Goal: Task Accomplishment & Management: Use online tool/utility

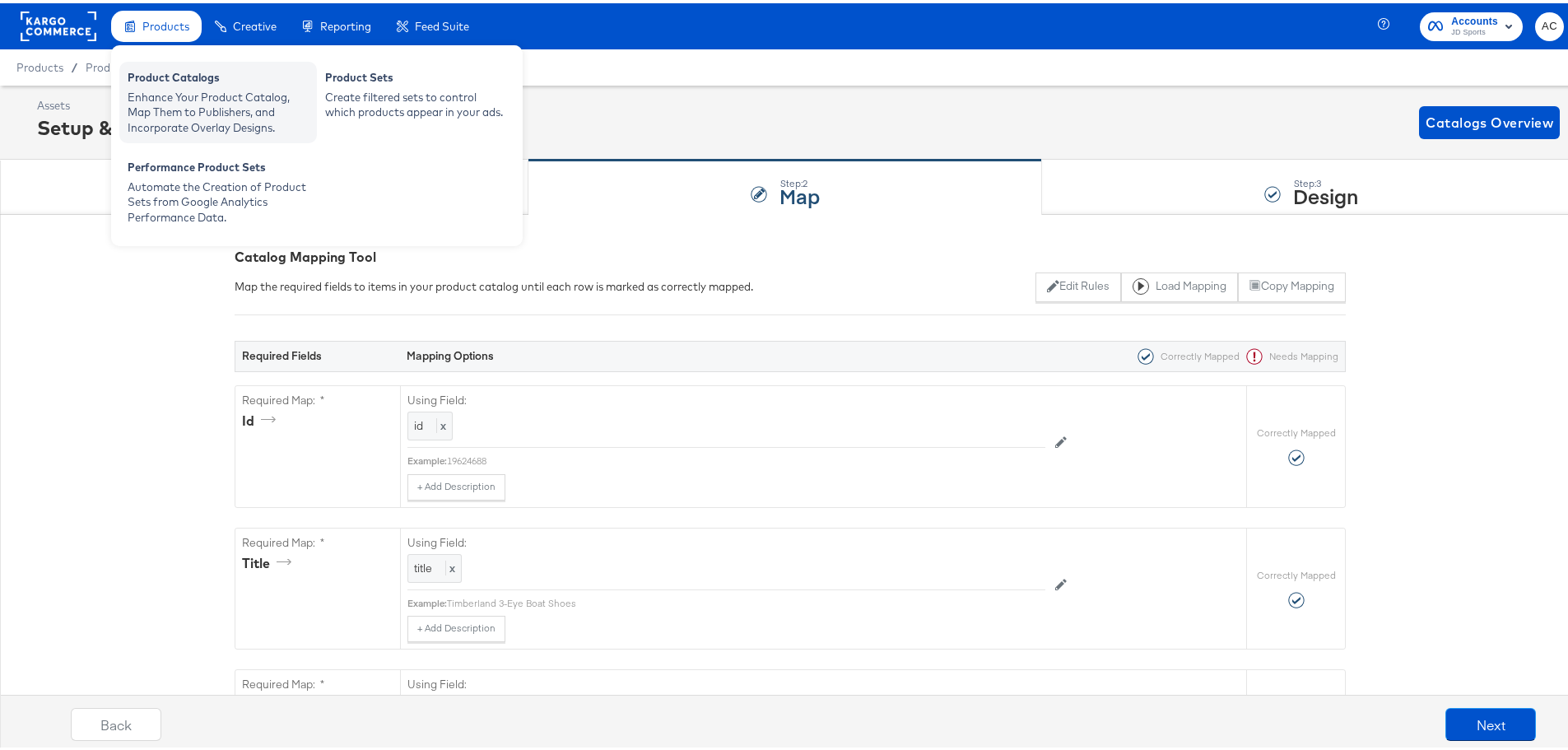
click at [198, 88] on div "Enhance Your Product Catalog, Map Them to Publishers, and Incorporate Overlay D…" at bounding box center [218, 110] width 181 height 46
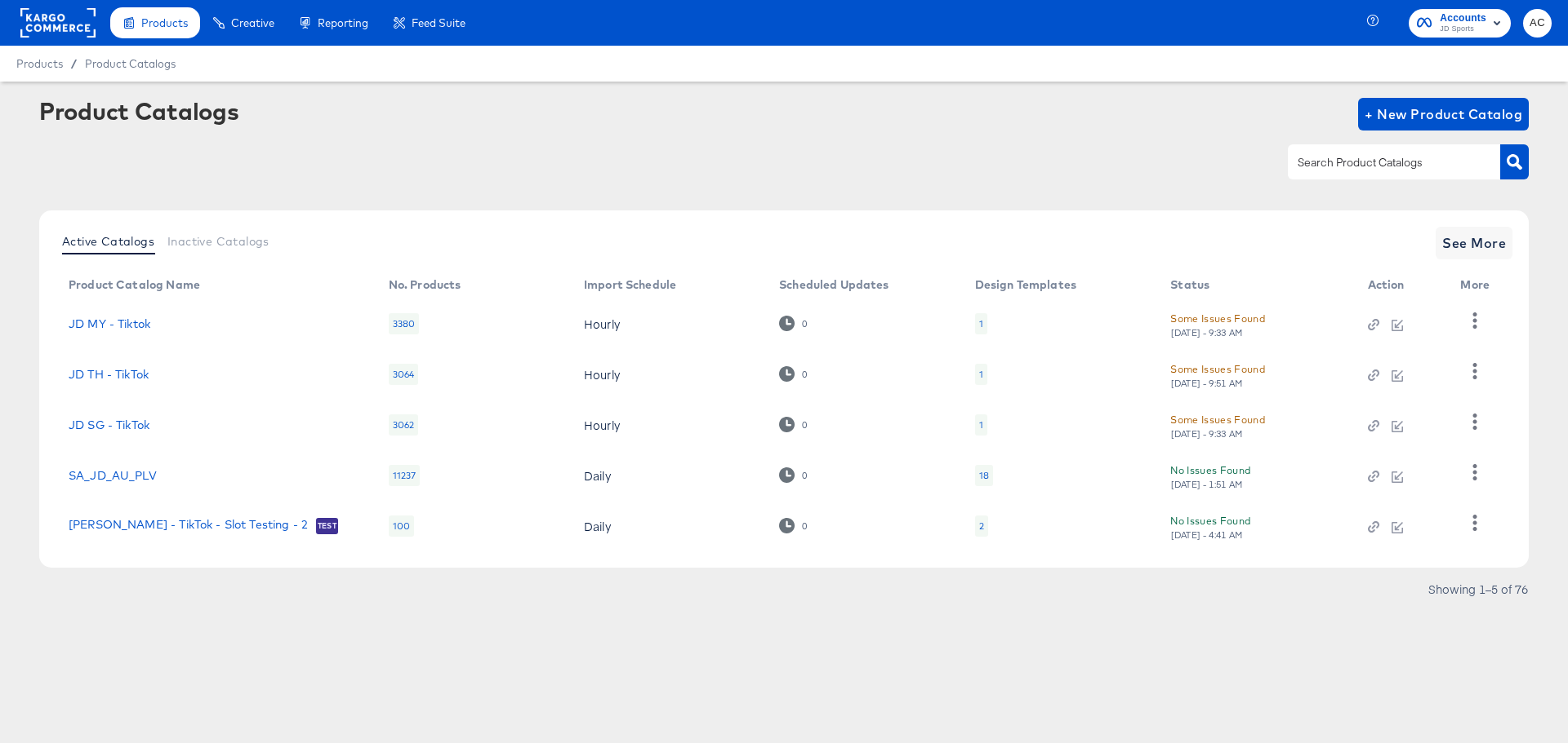
click at [1366, 167] on input "text" at bounding box center [1381, 162] width 174 height 19
type input "size"
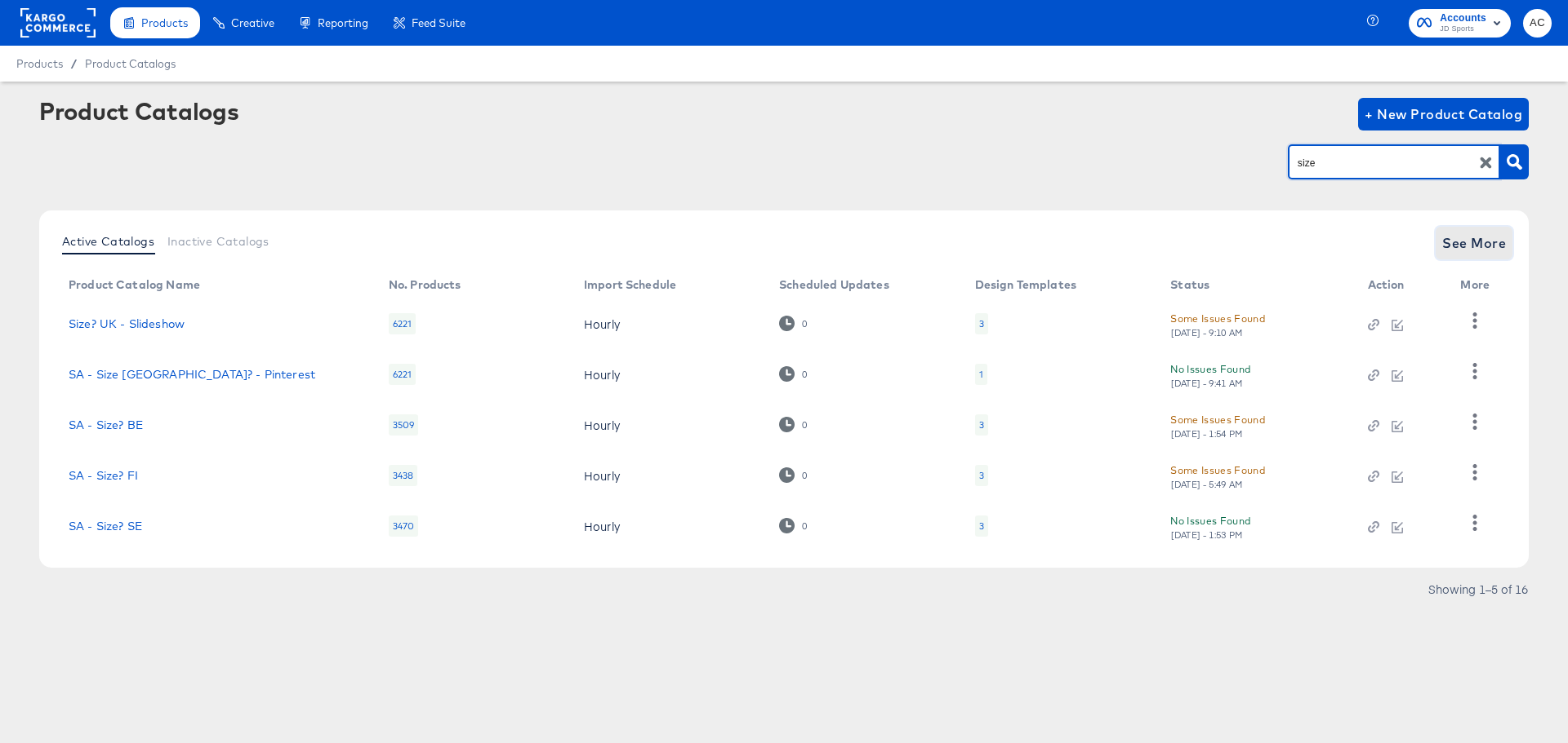
click at [1498, 235] on span "See More" at bounding box center [1474, 243] width 64 height 23
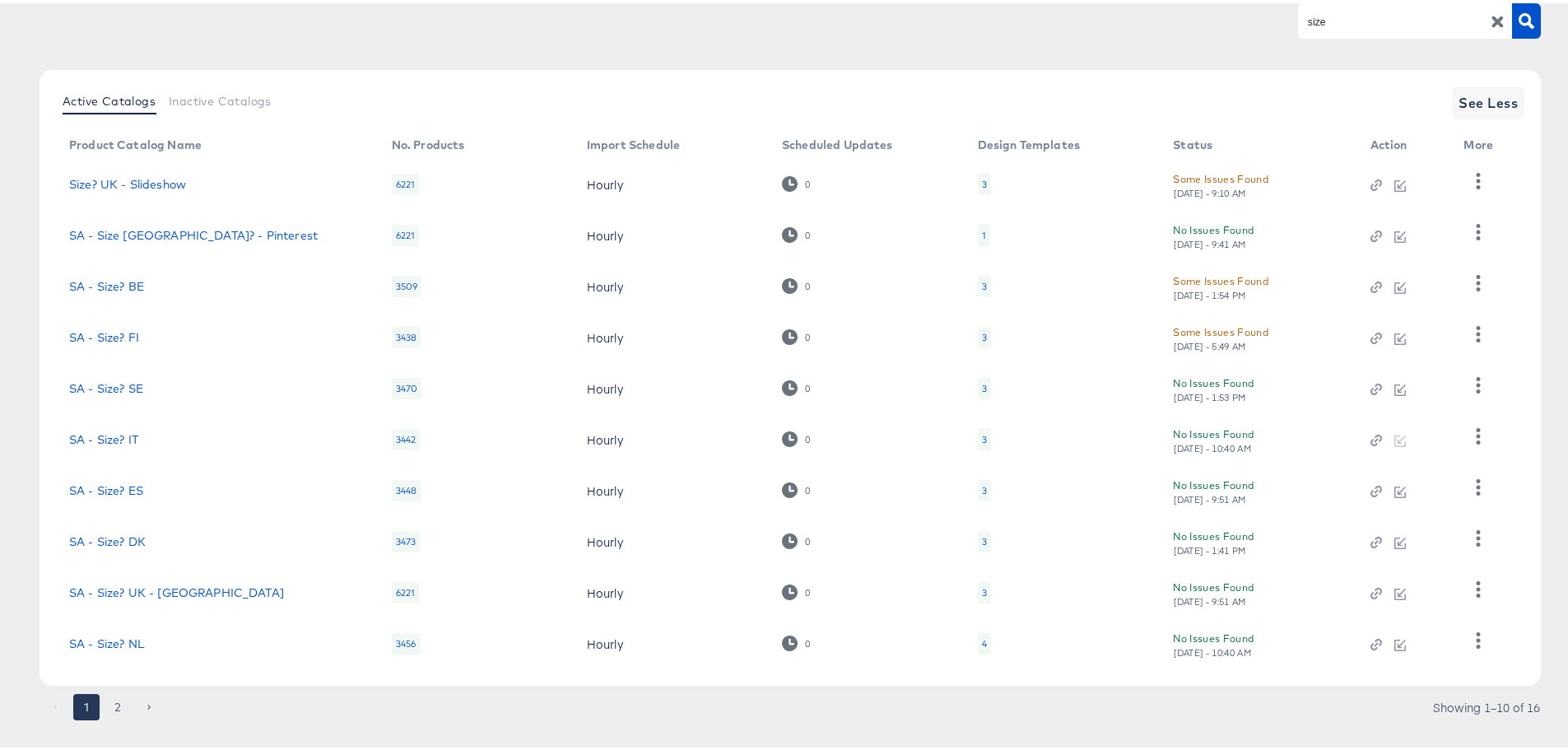
scroll to position [170, 0]
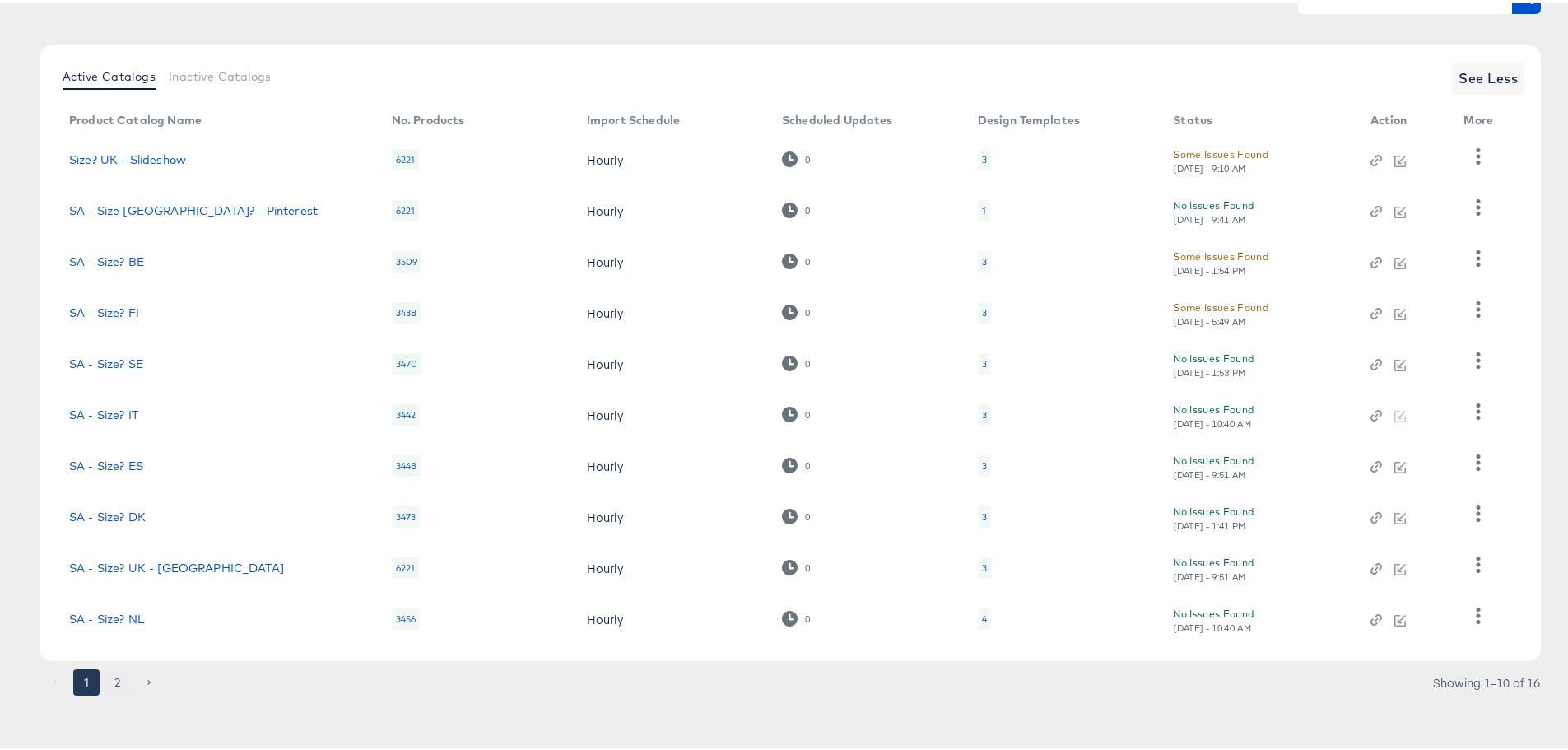
click at [112, 685] on button "2" at bounding box center [118, 679] width 27 height 27
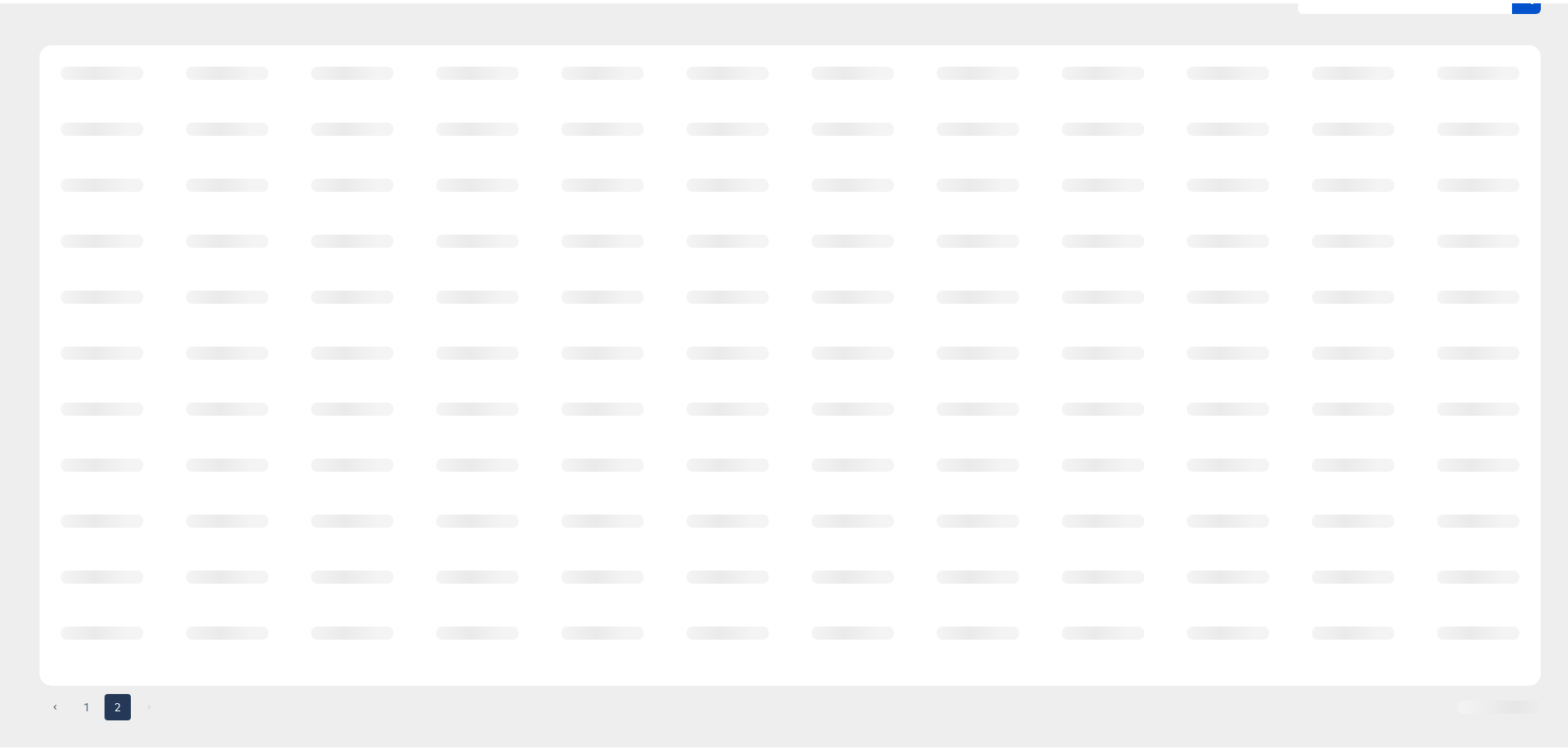
scroll to position [0, 0]
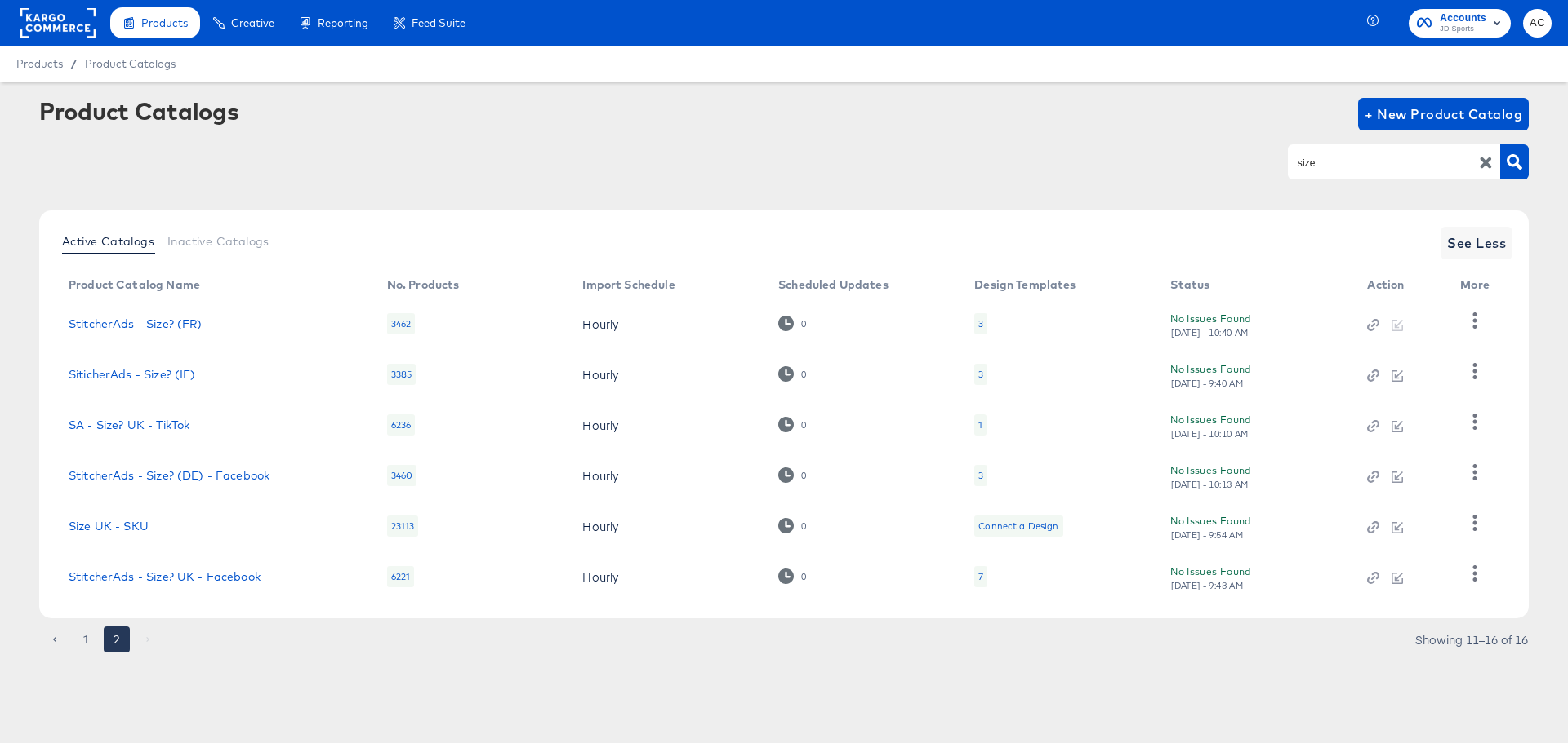
click at [236, 577] on link "StitcherAds - Size? UK - Facebook" at bounding box center [164, 577] width 192 height 13
